Goal: Find contact information: Find contact information

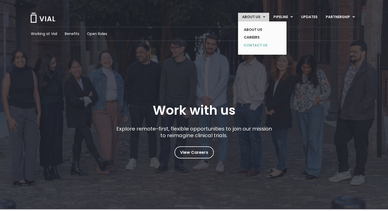
click at [258, 45] on link "CONTACT US" at bounding box center [258, 45] width 37 height 8
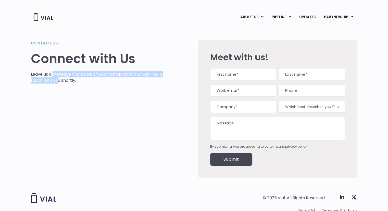
drag, startPoint x: 54, startPoint y: 75, endPoint x: 63, endPoint y: 81, distance: 11.3
click at [63, 81] on p "Leave us a message and some of your contact info and we’ll be in touch with you…" at bounding box center [96, 77] width 131 height 12
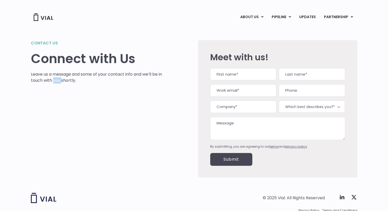
click at [63, 81] on p "Leave us a message and some of your contact info and we’ll be in touch with you…" at bounding box center [96, 77] width 131 height 12
click at [65, 81] on p "Leave us a message and some of your contact info and we’ll be in touch with you…" at bounding box center [96, 77] width 131 height 12
click at [303, 105] on span "Which best describes you?*" at bounding box center [312, 107] width 66 height 12
click at [369, 96] on div "Contact us Connect with Us Leave us a message and some of your contact info and…" at bounding box center [194, 102] width 388 height 162
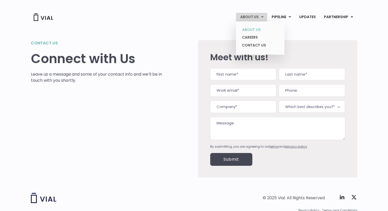
click at [256, 28] on link "ABOUT US" at bounding box center [260, 30] width 45 height 8
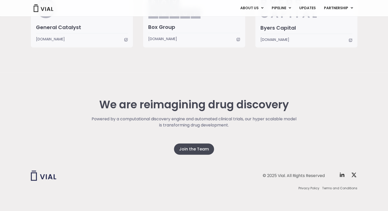
scroll to position [1285, 0]
